Goal: Task Accomplishment & Management: Use online tool/utility

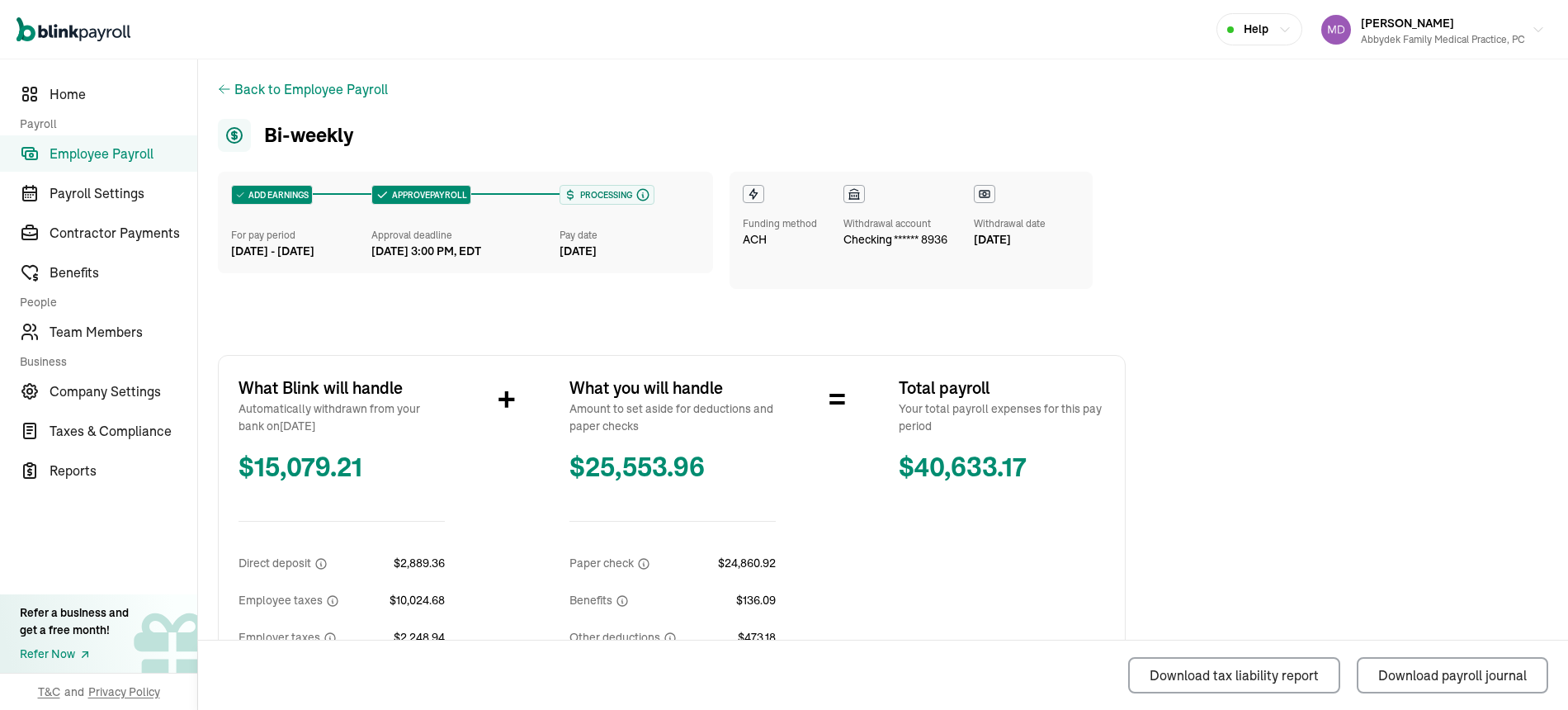
scroll to position [621, 0]
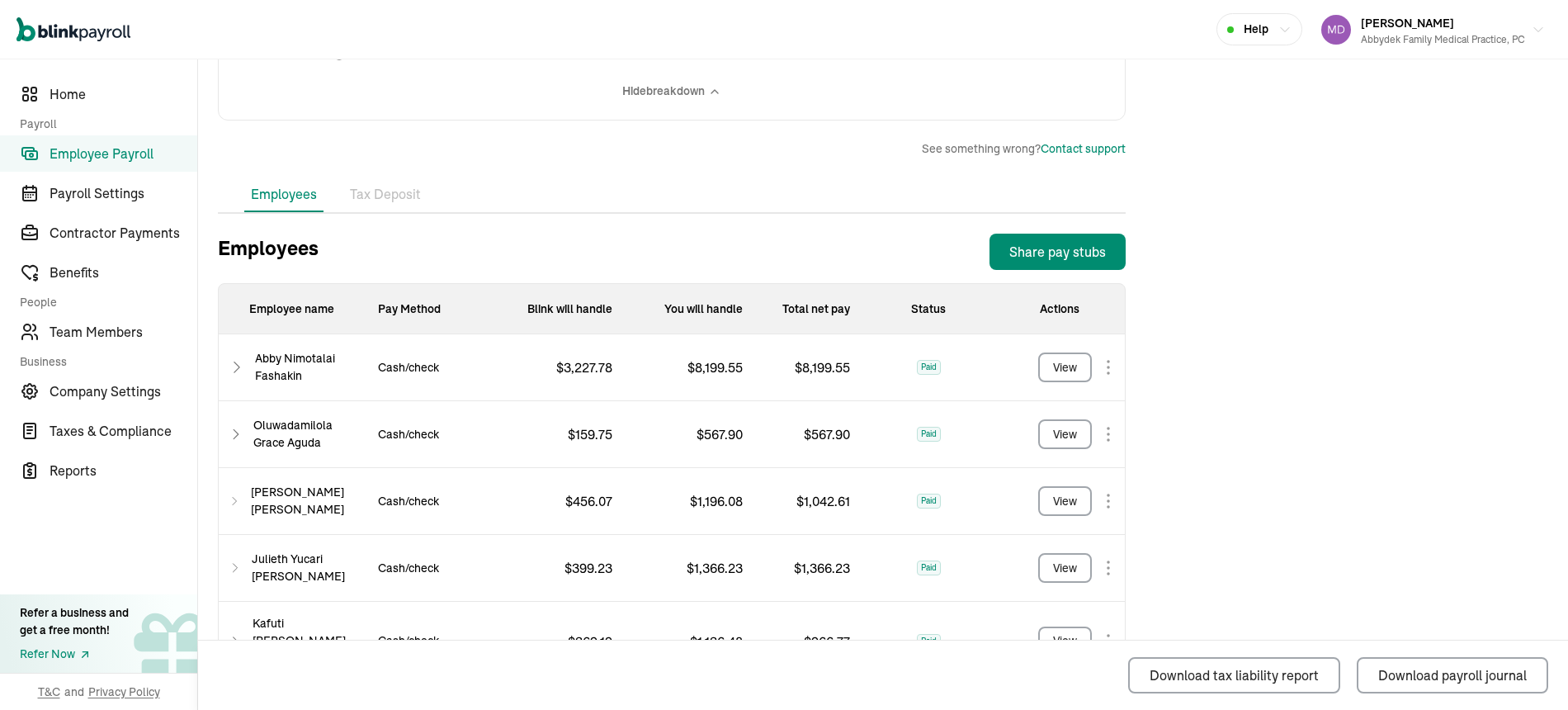
drag, startPoint x: 1565, startPoint y: 378, endPoint x: 1285, endPoint y: 142, distance: 366.2
click at [1285, 142] on div "Back to Employee Payroll Bi-weekly ADD EARNINGS For pay period [DATE] - [DATE] …" at bounding box center [882, 376] width 1369 height 1874
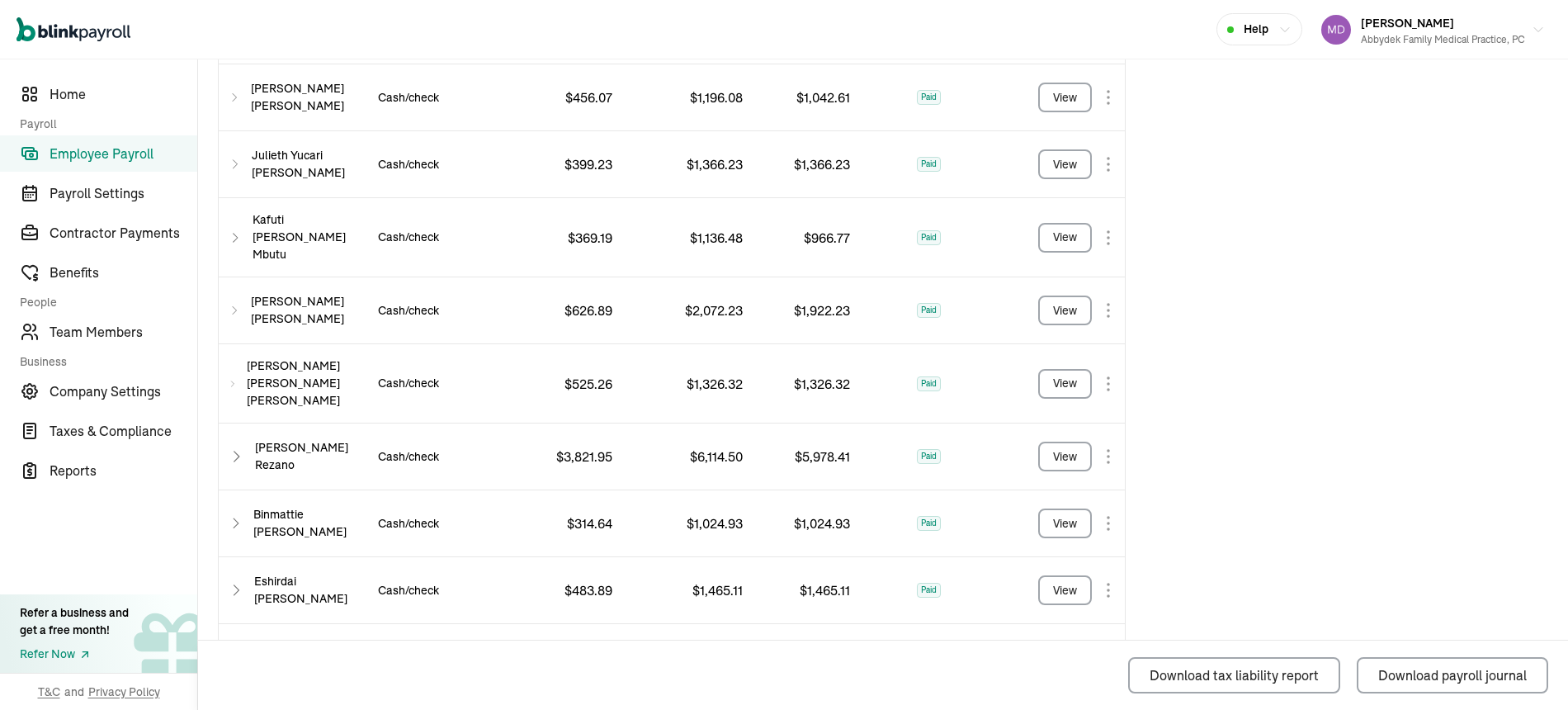
scroll to position [1022, 0]
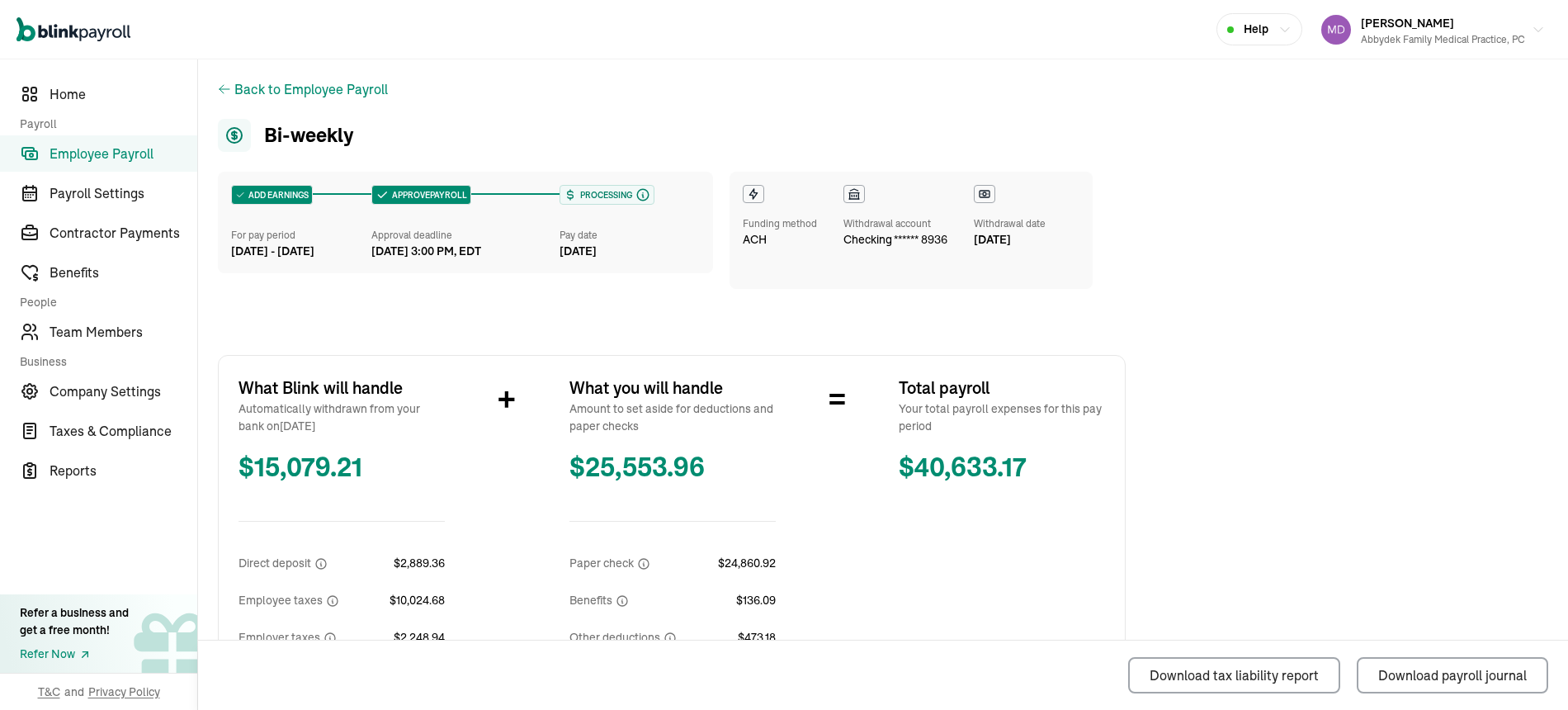
scroll to position [621, 0]
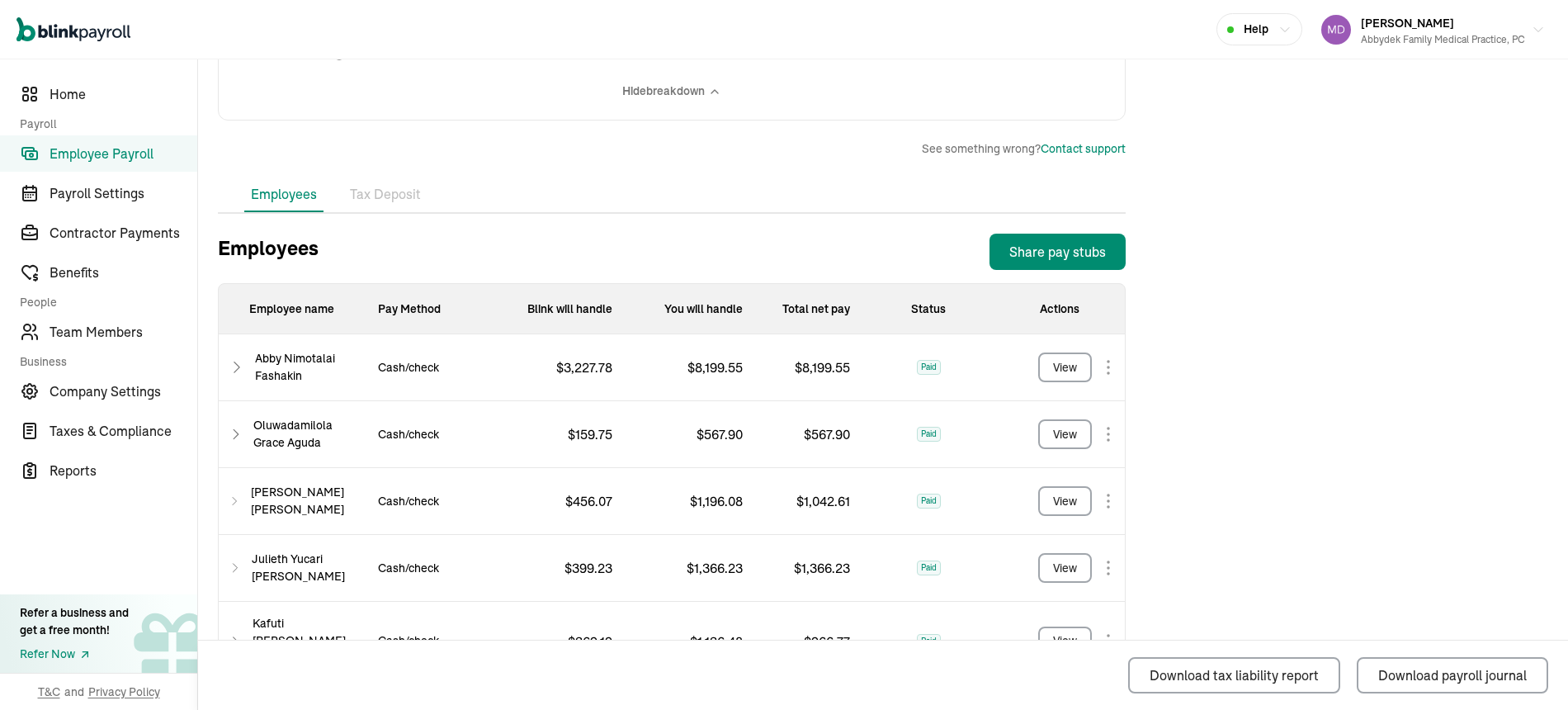
drag, startPoint x: 1565, startPoint y: 378, endPoint x: 1285, endPoint y: 142, distance: 366.2
click at [1285, 142] on div "Back to Employee Payroll Bi-weekly ADD EARNINGS For pay period [DATE] - [DATE] …" at bounding box center [882, 376] width 1369 height 1874
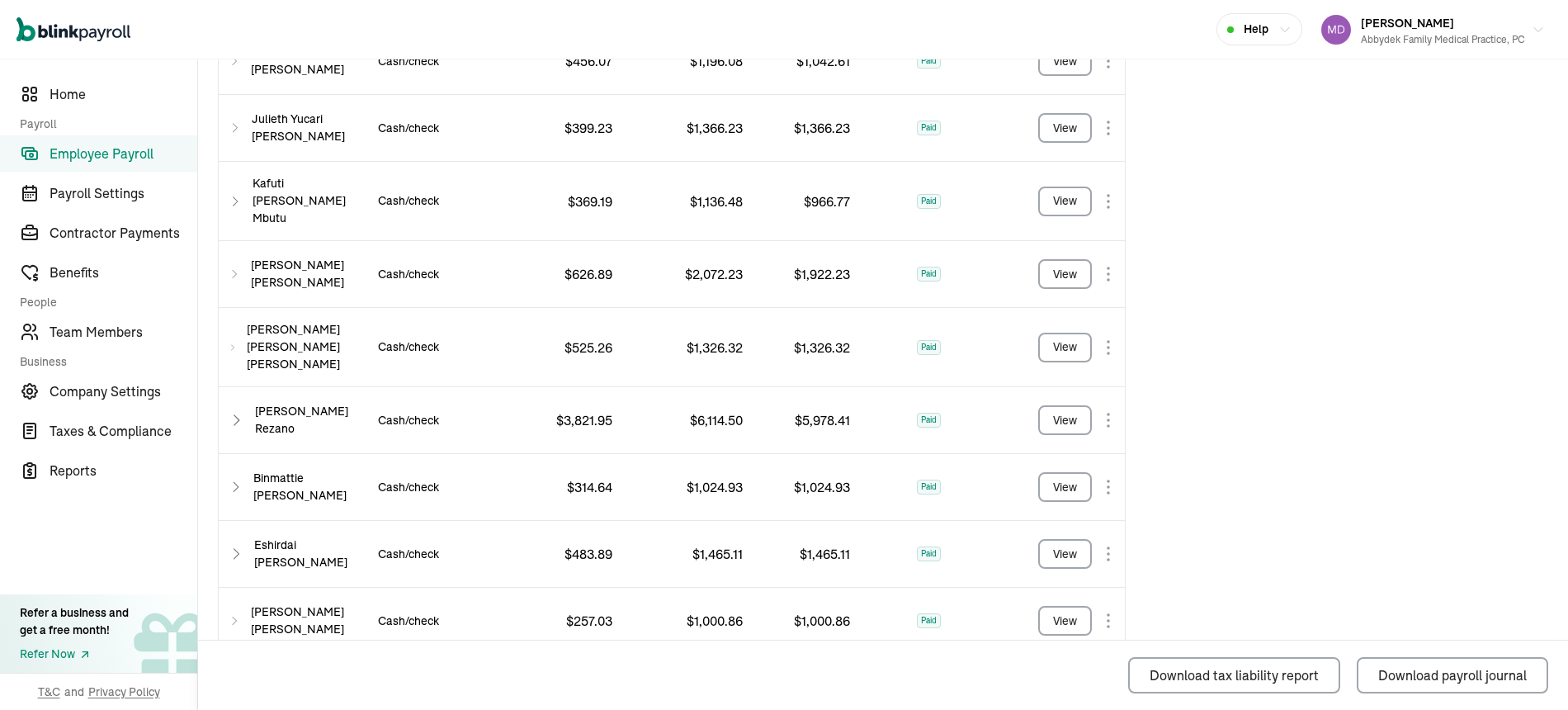
scroll to position [1022, 0]
